Goal: Obtain resource: Download file/media

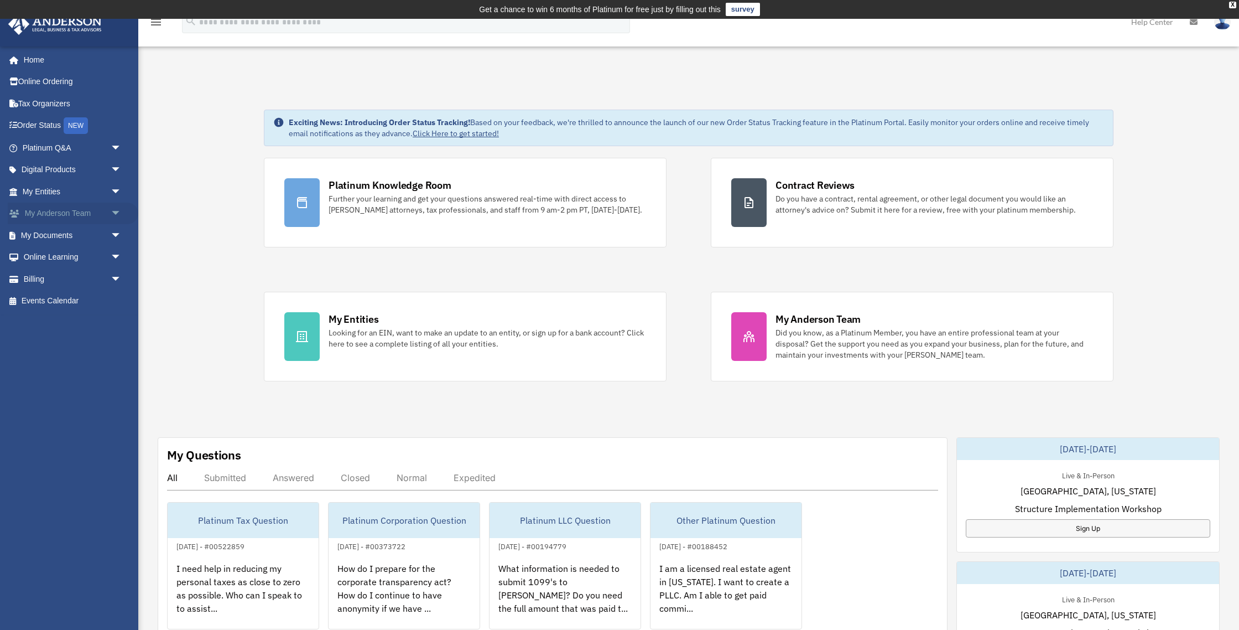
click at [47, 215] on link "My [PERSON_NAME] Team arrow_drop_down" at bounding box center [73, 213] width 131 height 22
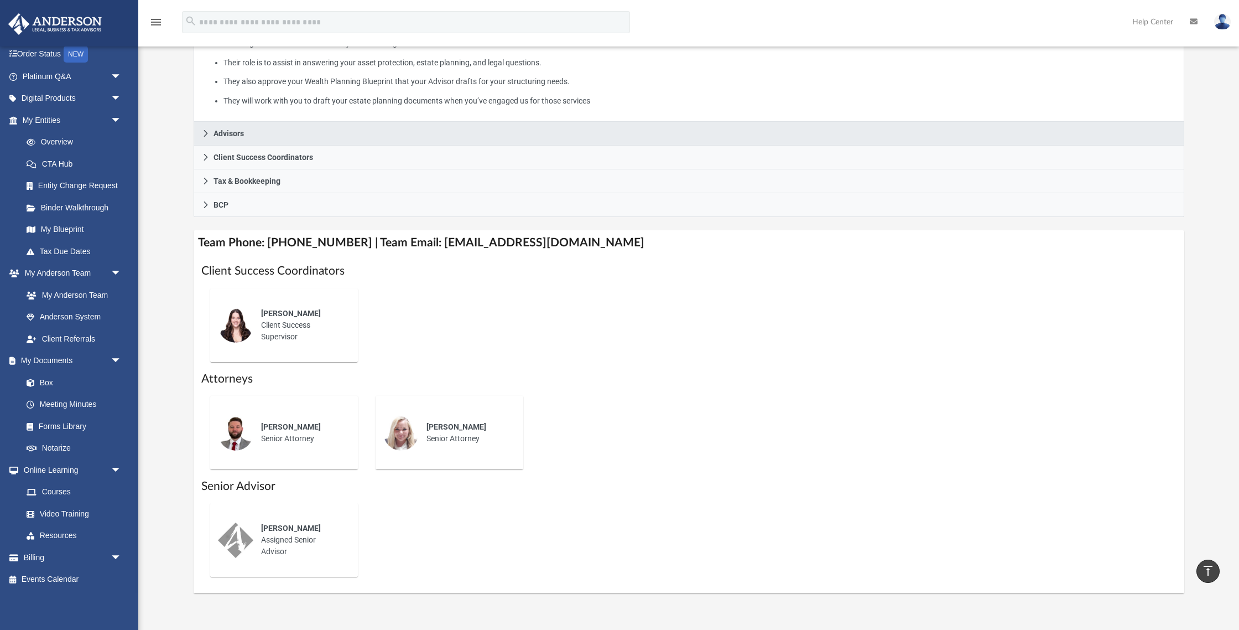
scroll to position [247, 0]
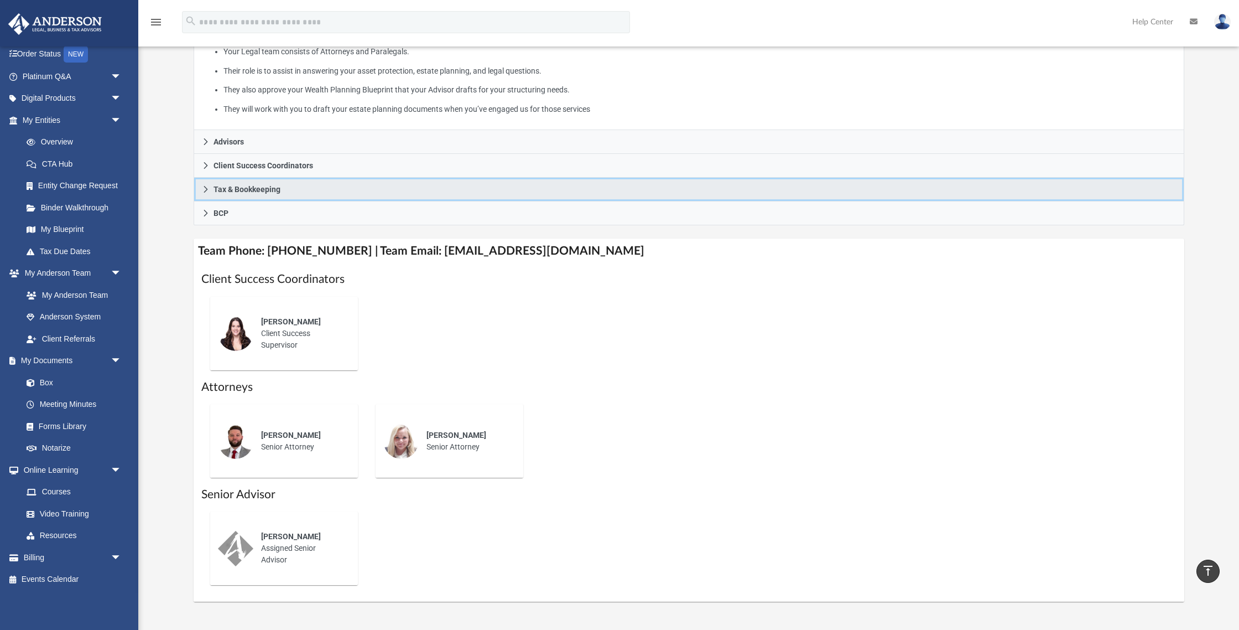
click at [206, 185] on icon at bounding box center [206, 189] width 8 height 8
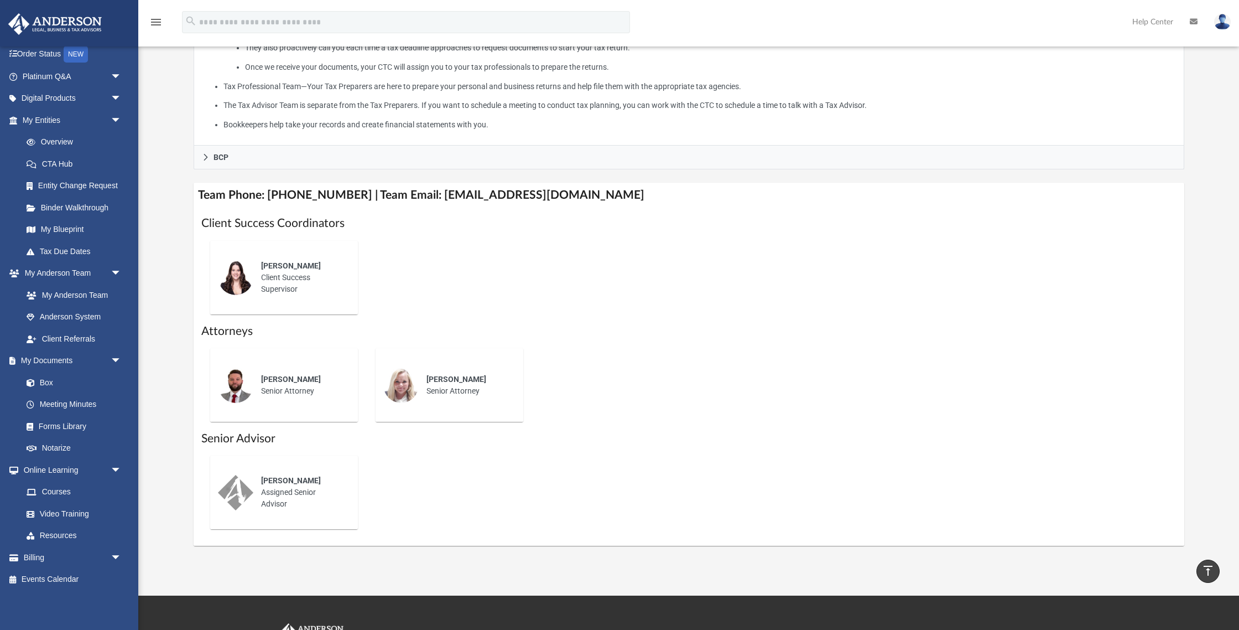
scroll to position [378, 0]
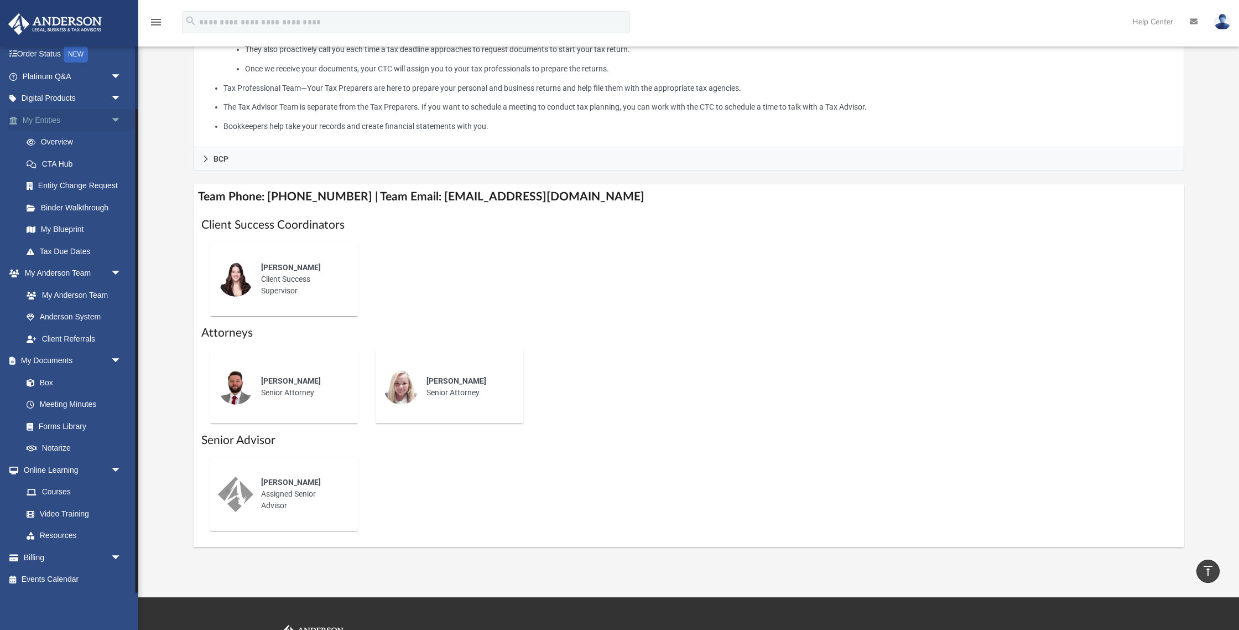
click at [117, 119] on span "arrow_drop_down" at bounding box center [122, 120] width 22 height 23
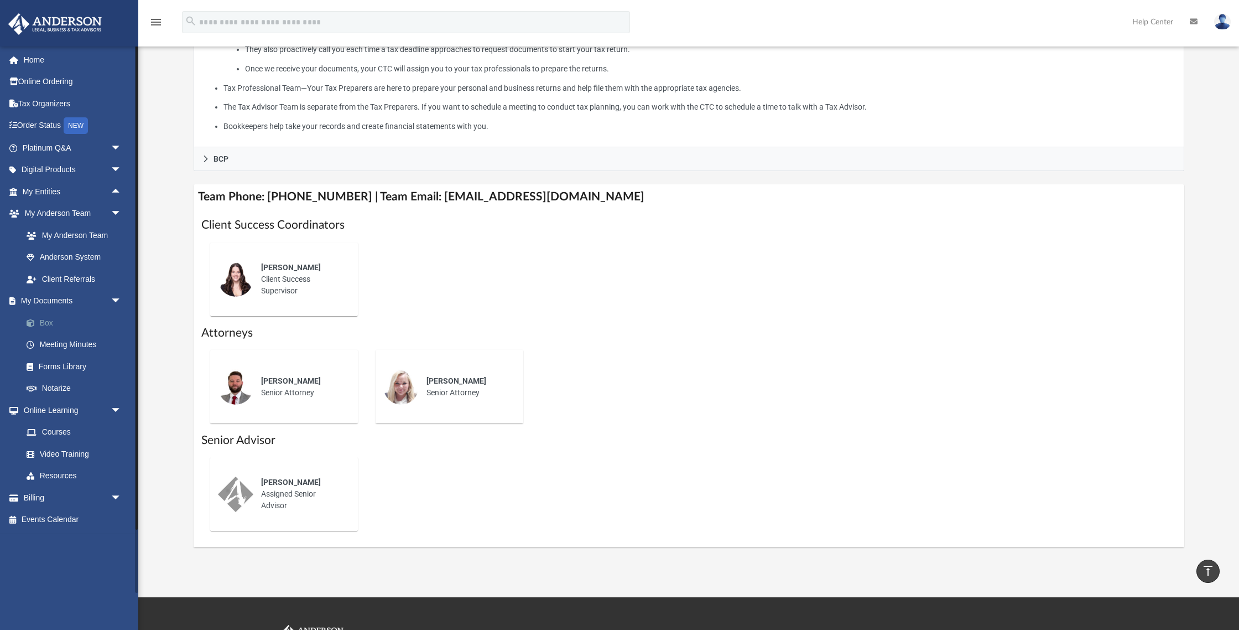
click at [40, 324] on link "Box" at bounding box center [76, 322] width 123 height 22
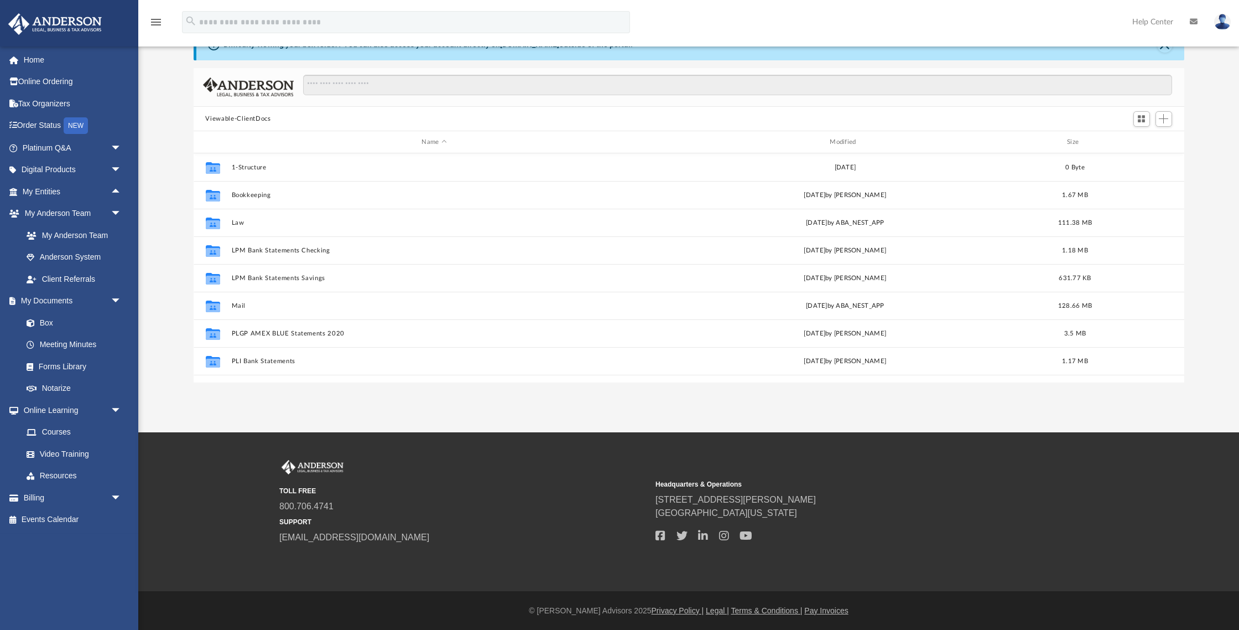
scroll to position [251, 991]
click at [384, 89] on input "Search files and folders" at bounding box center [737, 85] width 869 height 21
type input "**********"
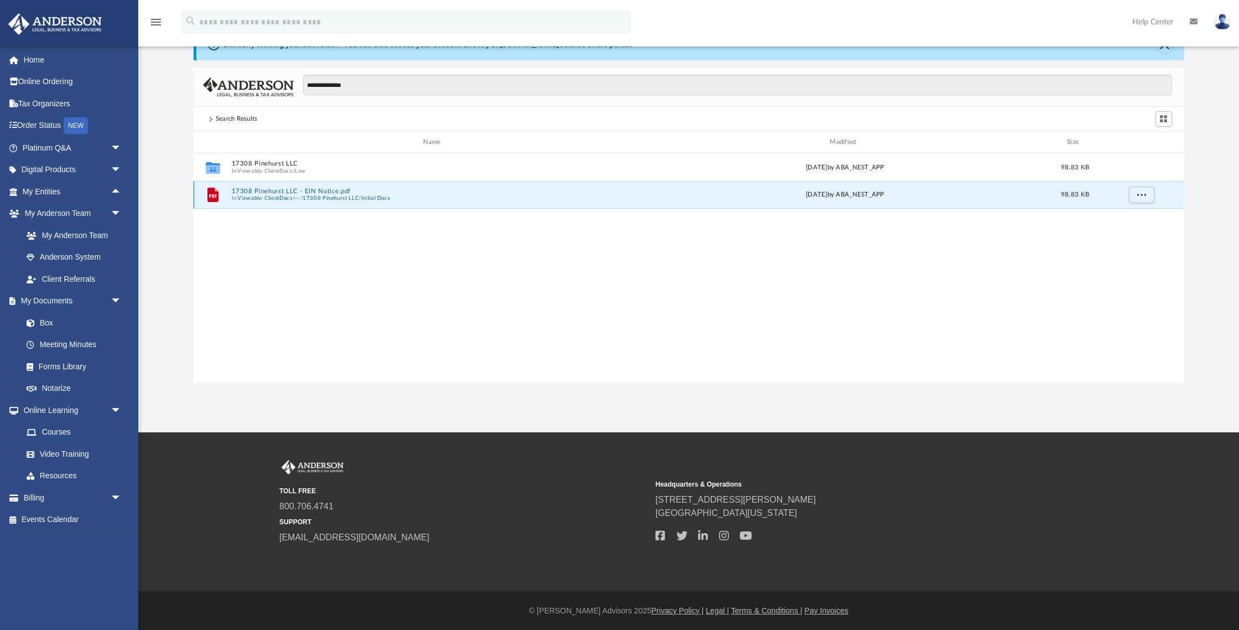
click at [256, 189] on button "17308 Pinehurst LLC - EIN Notice.pdf" at bounding box center [434, 191] width 406 height 7
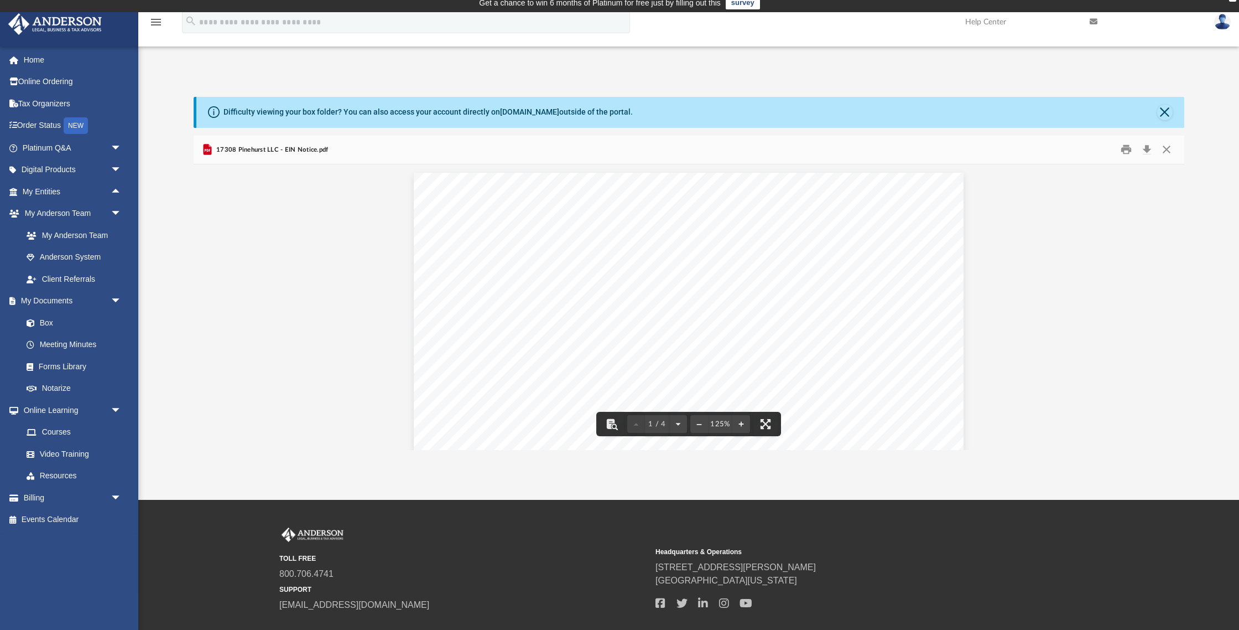
scroll to position [0, 0]
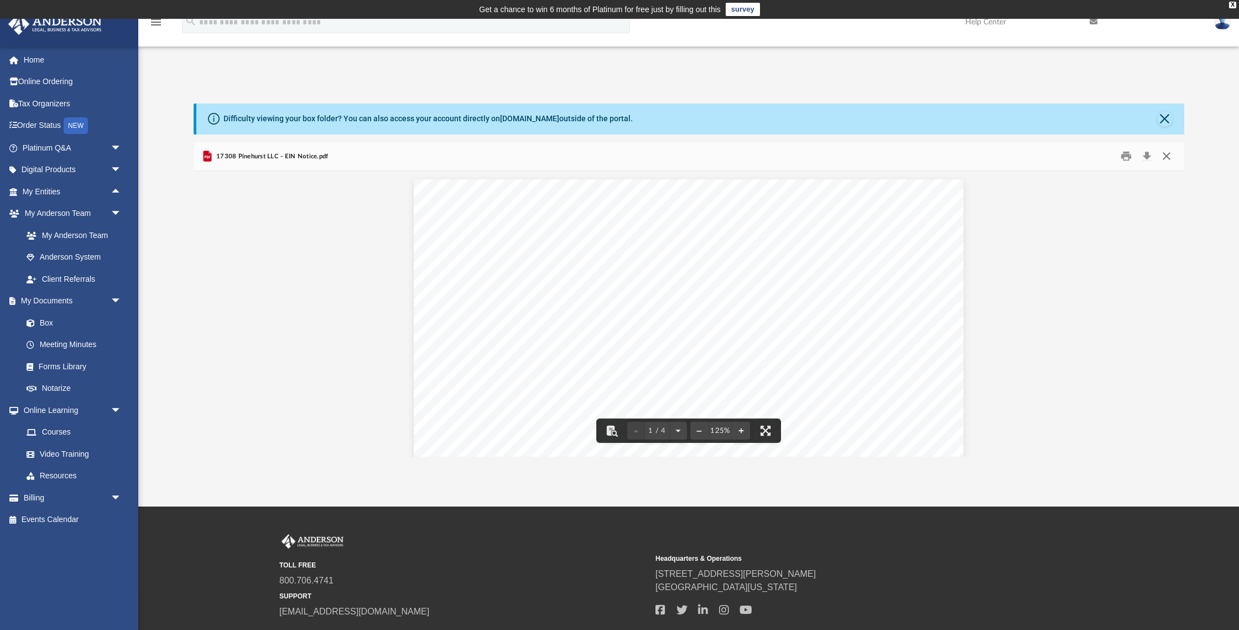
click at [1170, 157] on button "Close" at bounding box center [1167, 156] width 20 height 17
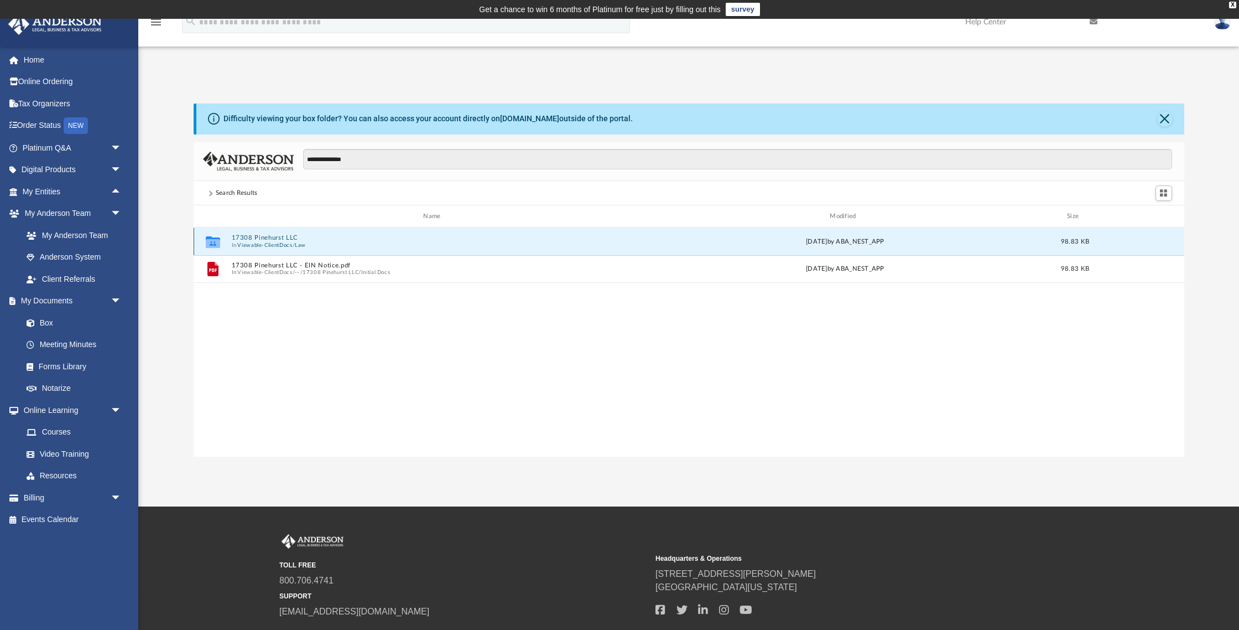
click at [266, 234] on button "17308 Pinehurst LLC" at bounding box center [434, 237] width 406 height 7
click at [263, 242] on button "Initial Docs" at bounding box center [434, 241] width 406 height 7
click at [263, 242] on button "17308 Pinehurst LLC - EIN Notice.pdf" at bounding box center [434, 241] width 406 height 7
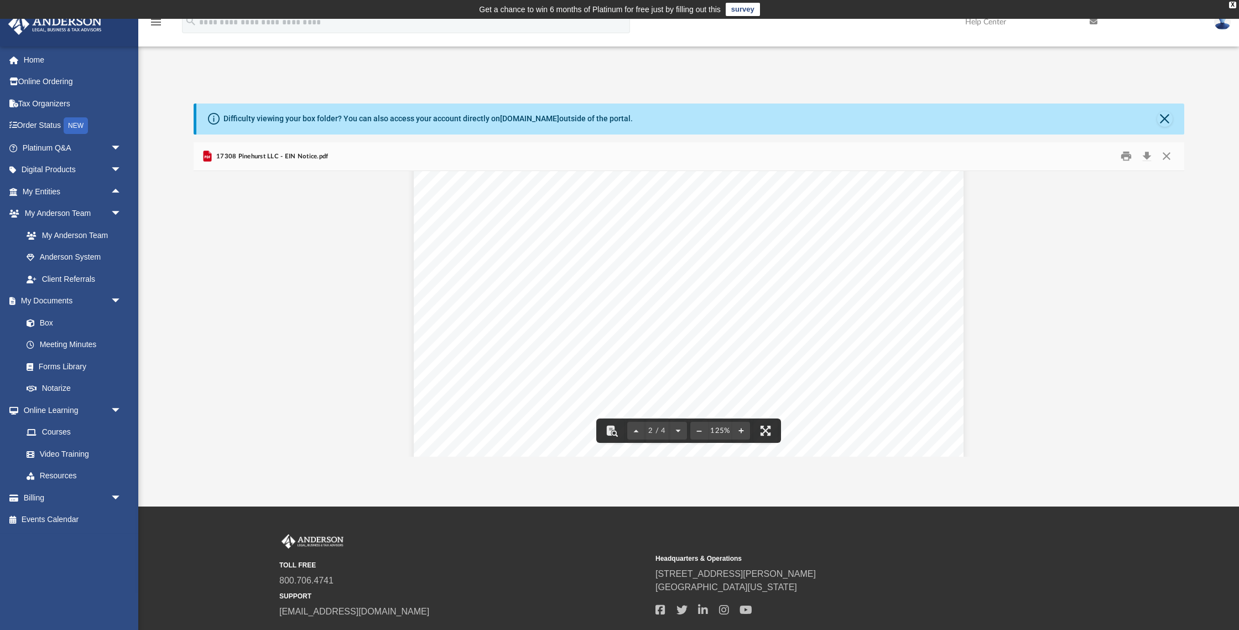
scroll to position [824, 0]
